Goal: Task Accomplishment & Management: Complete application form

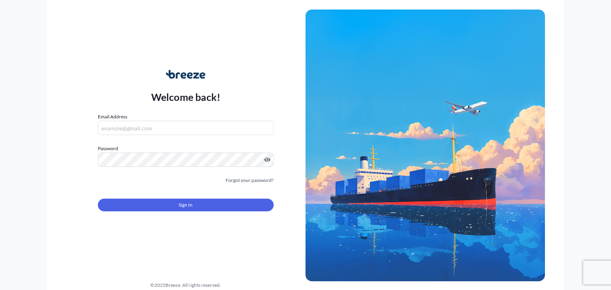
click at [176, 129] on input "Email Address" at bounding box center [186, 128] width 176 height 14
type input "[PERSON_NAME][EMAIL_ADDRESS][DOMAIN_NAME]"
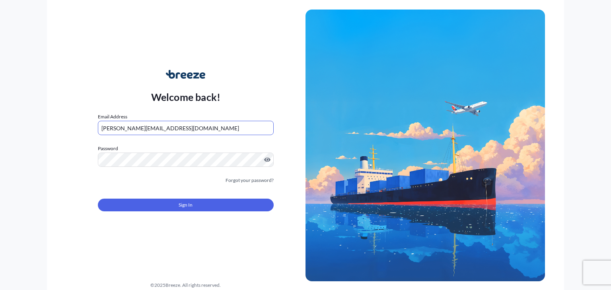
click at [166, 129] on input "[PERSON_NAME][EMAIL_ADDRESS][DOMAIN_NAME]" at bounding box center [186, 128] width 176 height 14
paste input "[EMAIL_ADDRESS][DOMAIN_NAME]"
type input "[EMAIL_ADDRESS][DOMAIN_NAME]"
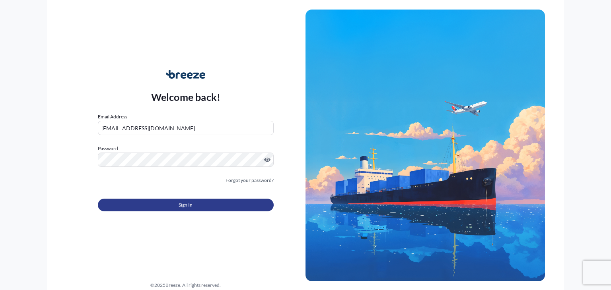
click at [177, 199] on button "Sign In" at bounding box center [186, 205] width 176 height 13
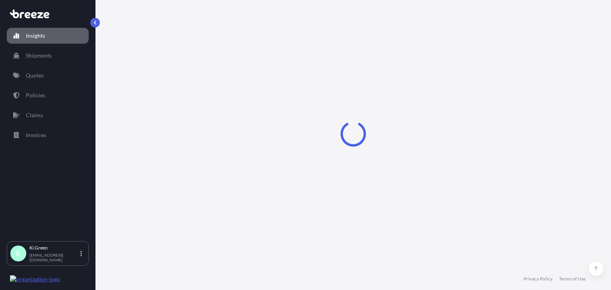
select select "2025"
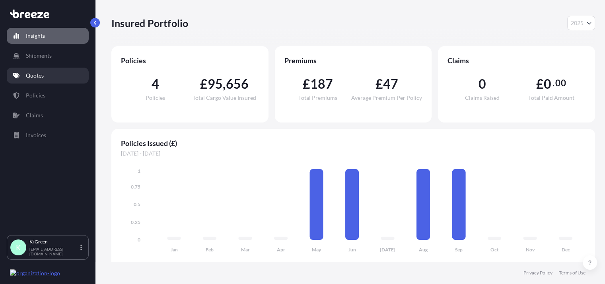
click at [41, 80] on link "Quotes" at bounding box center [48, 76] width 82 height 16
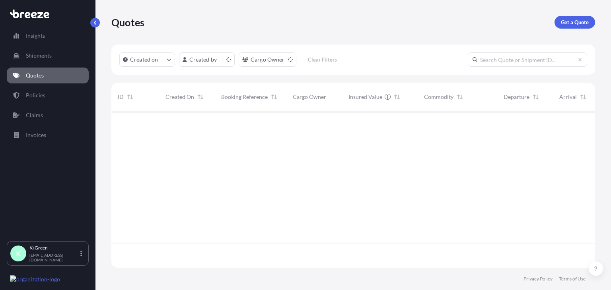
scroll to position [155, 477]
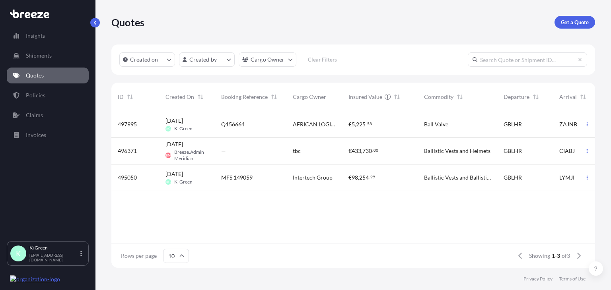
click at [320, 153] on div "tbc" at bounding box center [314, 151] width 43 height 8
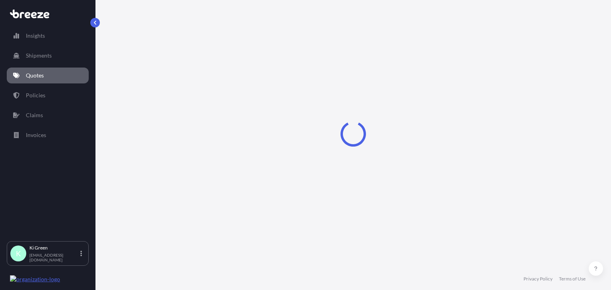
select select "Air"
select select "1"
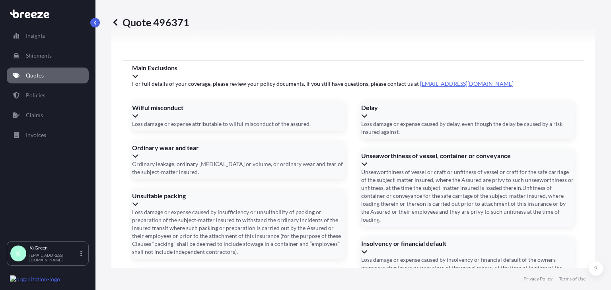
scroll to position [983, 0]
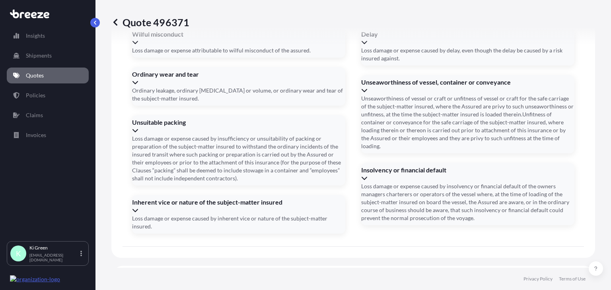
click at [264, 277] on span "We just need a few more details before we issue the policy" at bounding box center [353, 283] width 260 height 13
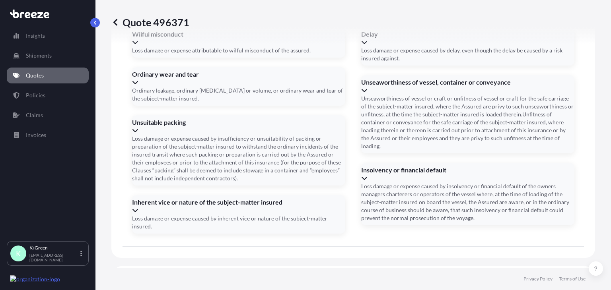
drag, startPoint x: 268, startPoint y: 160, endPoint x: 274, endPoint y: 169, distance: 10.0
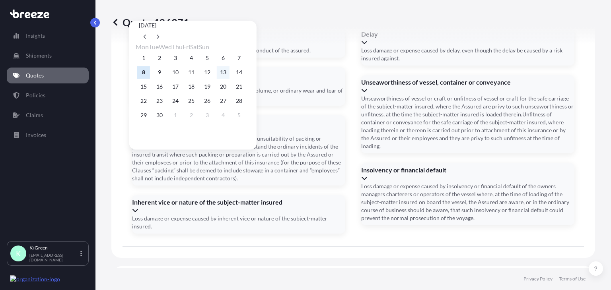
click at [229, 75] on button "13" at bounding box center [223, 72] width 13 height 13
type input "[DATE]"
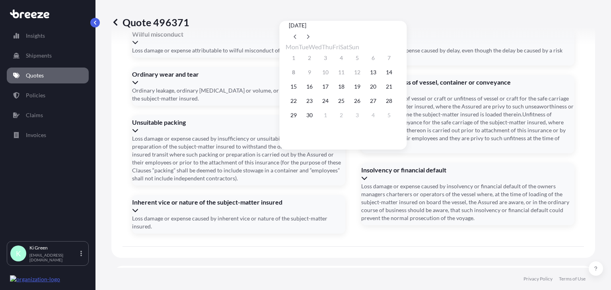
click at [301, 91] on div "15 16 17 18 19 20 21" at bounding box center [342, 87] width 114 height 14
click at [295, 92] on button "15" at bounding box center [293, 86] width 13 height 13
type input "[DATE]"
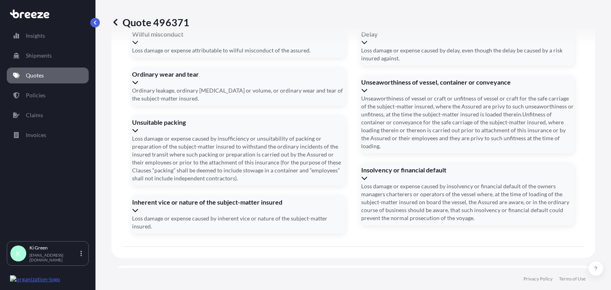
type input "149777"
type input "05756713171"
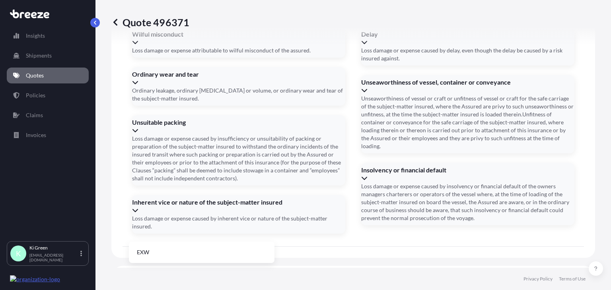
type input "EX"
click at [173, 257] on li "EXW" at bounding box center [201, 252] width 139 height 15
drag, startPoint x: 350, startPoint y: 111, endPoint x: 353, endPoint y: 104, distance: 8.2
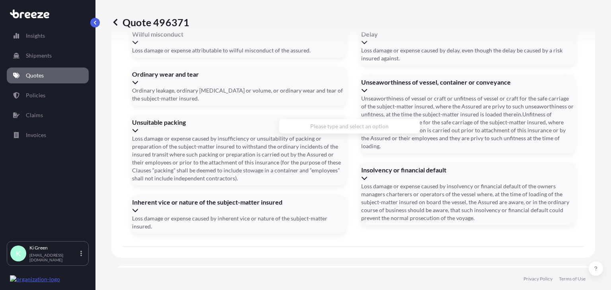
paste input "DELEGATION OF THE [GEOGRAPHIC_DATA] [GEOGRAPHIC_DATA] TERRASSON DE FOUGERES PLA…"
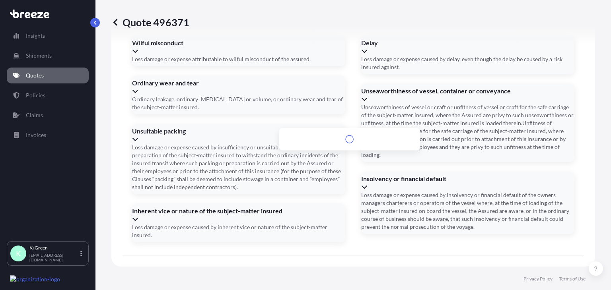
scroll to position [992, 0]
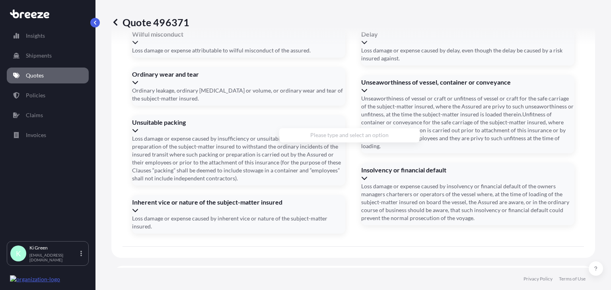
drag, startPoint x: 315, startPoint y: 111, endPoint x: 311, endPoint y: 107, distance: 5.9
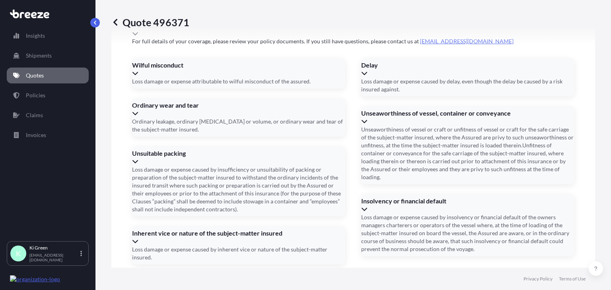
scroll to position [939, 0]
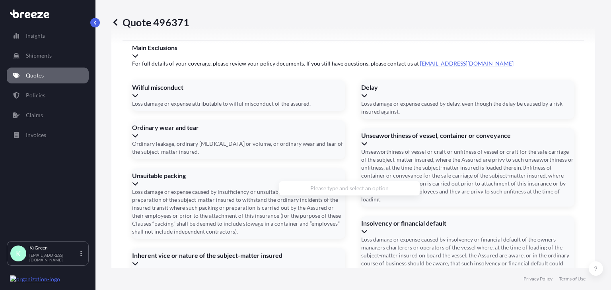
drag, startPoint x: 305, startPoint y: 161, endPoint x: 284, endPoint y: 166, distance: 21.9
drag, startPoint x: 288, startPoint y: 165, endPoint x: 319, endPoint y: 160, distance: 31.3
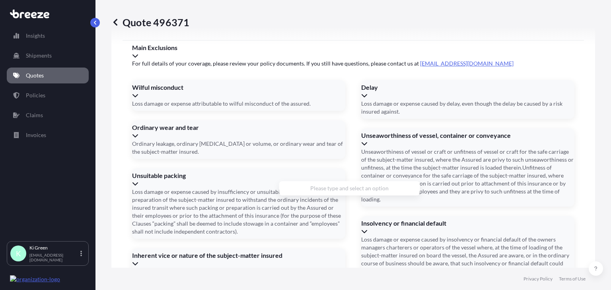
drag, startPoint x: 320, startPoint y: 161, endPoint x: 177, endPoint y: 192, distance: 146.4
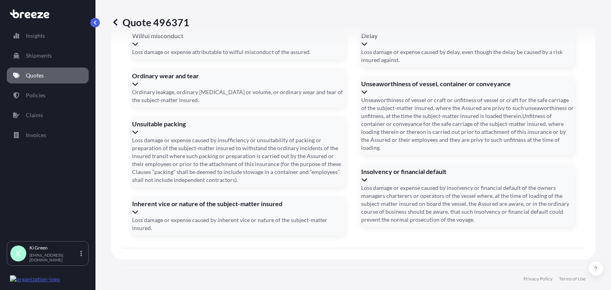
scroll to position [1005, 0]
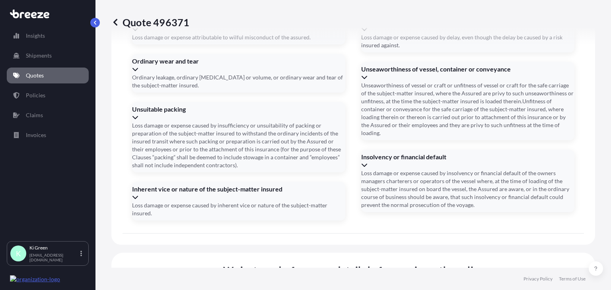
drag, startPoint x: 345, startPoint y: 243, endPoint x: 343, endPoint y: 246, distance: 4.1
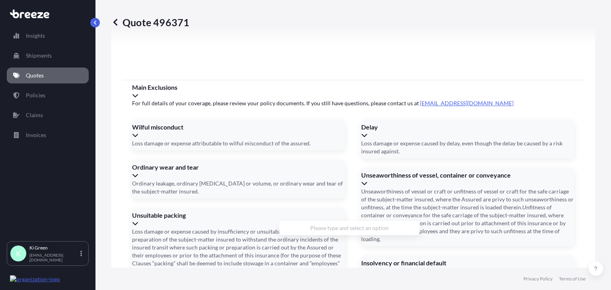
scroll to position [0, 270]
drag, startPoint x: 326, startPoint y: 202, endPoint x: 343, endPoint y: 228, distance: 31.2
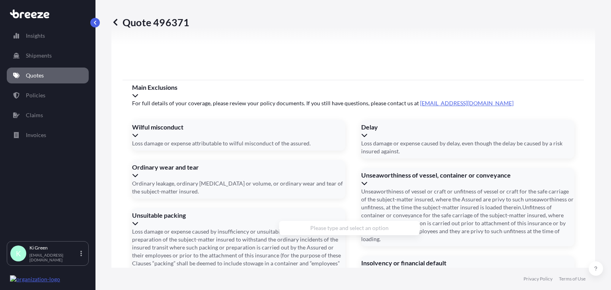
drag, startPoint x: 337, startPoint y: 204, endPoint x: 339, endPoint y: 196, distance: 7.5
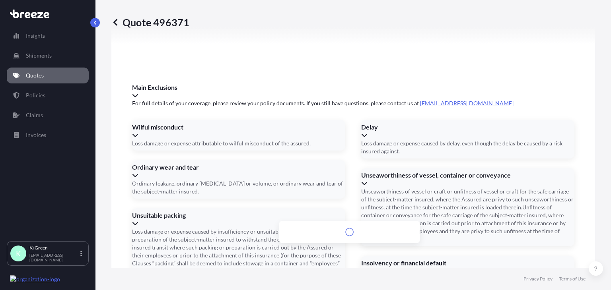
scroll to position [0, 226]
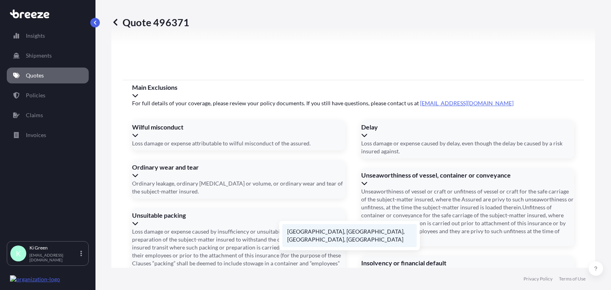
drag, startPoint x: 288, startPoint y: 197, endPoint x: 344, endPoint y: 240, distance: 70.6
type input "THE [GEOGRAPHIC_DATA] [GEOGRAPHIC_DATA] TERRASSON DE FOUGERES PLATEAU 01BP 1821…"
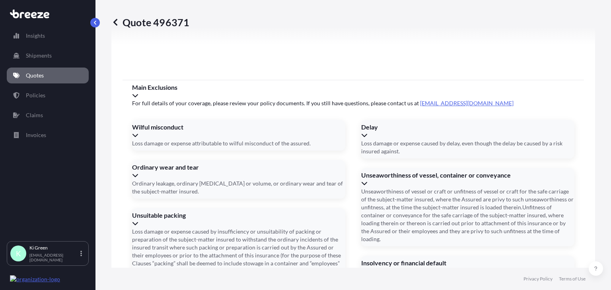
scroll to position [0, 0]
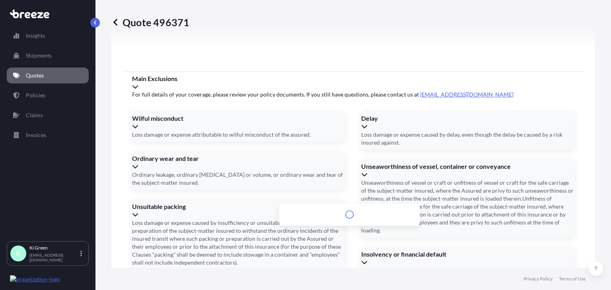
paste input "PLATEAU 01BP 1821 ABIDJAN [GEOGRAPHIC_DATA]"
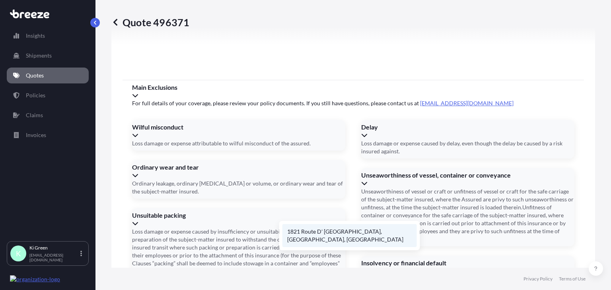
click at [310, 235] on li "1821 Route D' [GEOGRAPHIC_DATA], [GEOGRAPHIC_DATA], [GEOGRAPHIC_DATA]" at bounding box center [349, 235] width 134 height 23
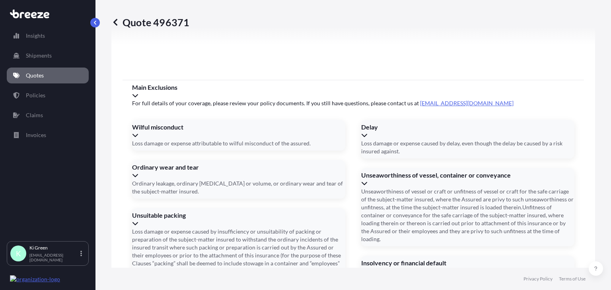
type input "[GEOGRAPHIC_DATA], [GEOGRAPHIC_DATA], [GEOGRAPHIC_DATA]"
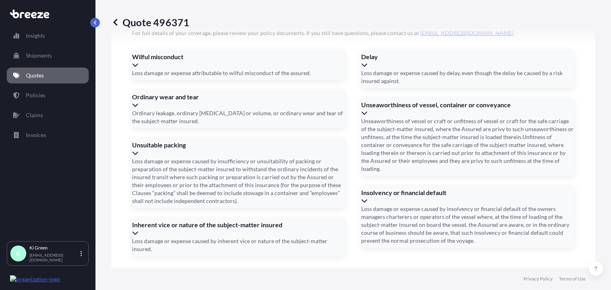
scroll to position [987, 0]
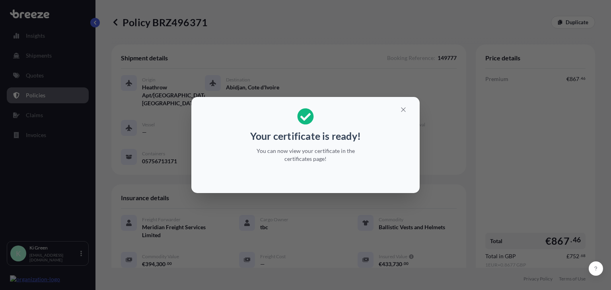
click at [330, 146] on div "Your certificate is ready! You can now view your certificate in the certificate…" at bounding box center [305, 135] width 122 height 64
click at [407, 110] on button "button" at bounding box center [403, 109] width 20 height 13
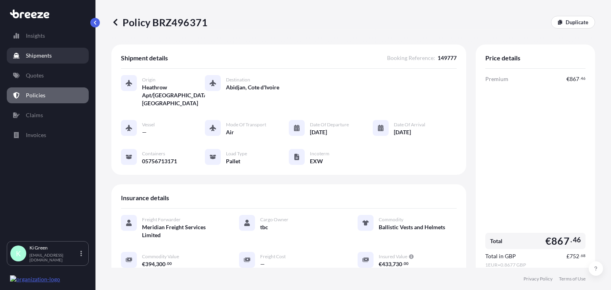
click at [36, 61] on link "Shipments" at bounding box center [48, 56] width 82 height 16
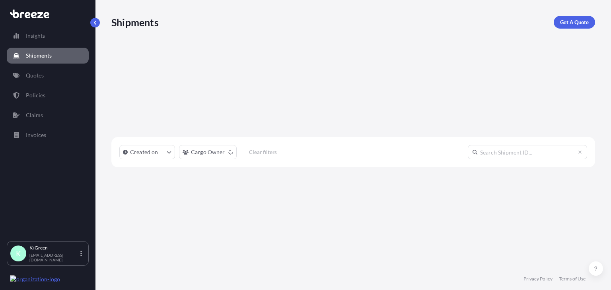
scroll to position [179, 477]
click at [43, 129] on link "Invoices" at bounding box center [48, 135] width 82 height 16
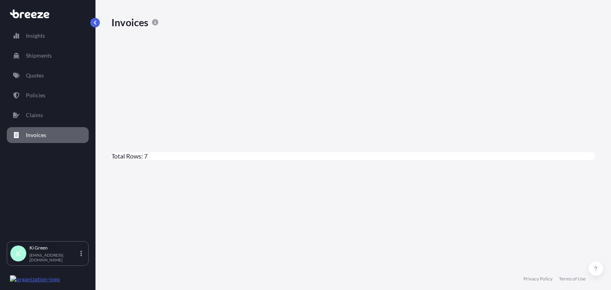
scroll to position [196, 477]
click at [57, 109] on link "Claims" at bounding box center [48, 115] width 82 height 16
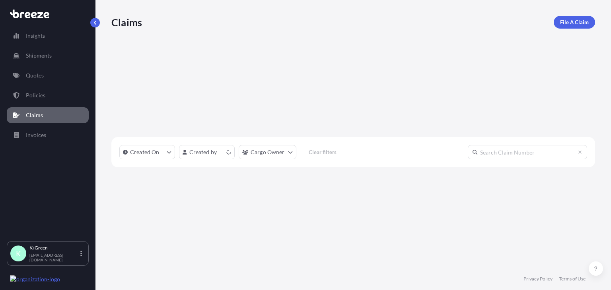
scroll to position [179, 477]
click at [58, 86] on div "Insights Shipments Quotes Policies Claims Invoices" at bounding box center [48, 131] width 82 height 221
click at [48, 89] on link "Policies" at bounding box center [48, 95] width 82 height 16
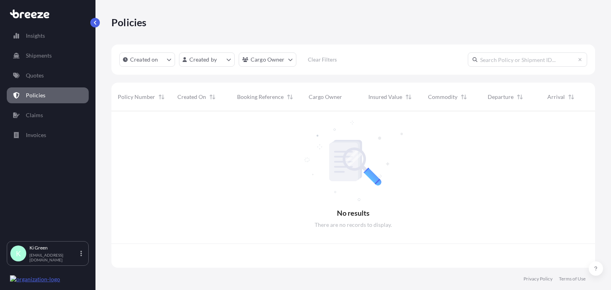
scroll to position [155, 477]
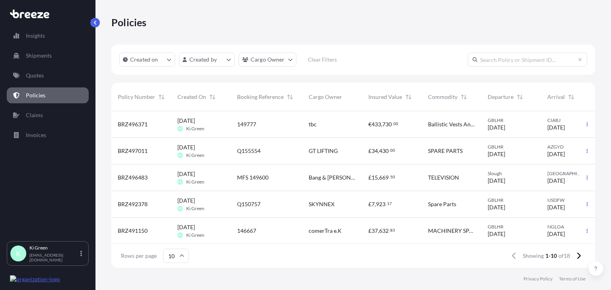
click at [249, 122] on span "149777" at bounding box center [246, 124] width 19 height 8
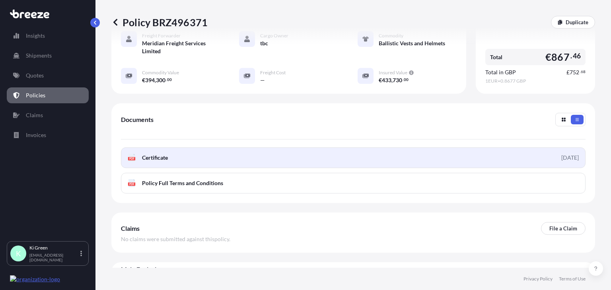
scroll to position [195, 0]
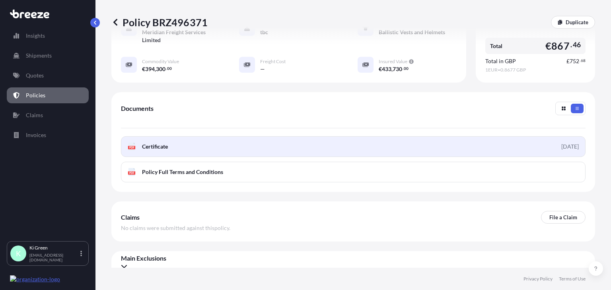
click at [185, 136] on link "PDF Certificate [DATE]" at bounding box center [353, 146] width 464 height 21
